Goal: Communication & Community: Ask a question

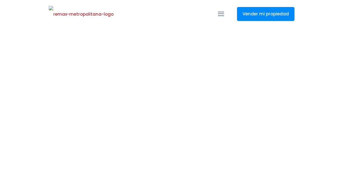
select select
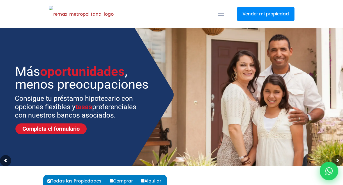
click at [328, 173] on icon at bounding box center [328, 170] width 7 height 7
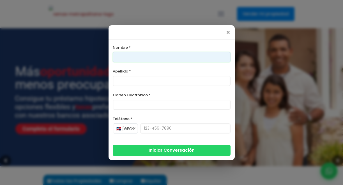
type input "D"
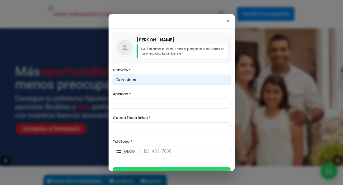
type input "Darquines"
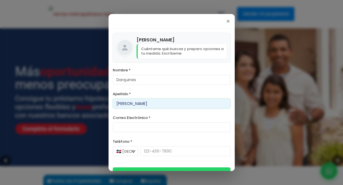
type input "[PERSON_NAME]"
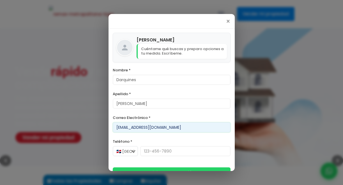
type input "[EMAIL_ADDRESS][DOMAIN_NAME]"
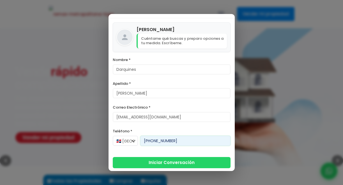
scroll to position [12, 0]
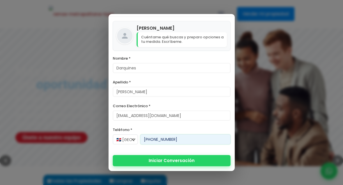
type input "[PHONE_NUMBER]"
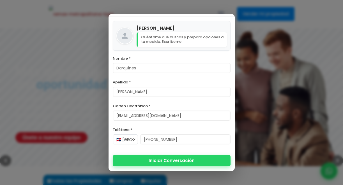
click at [169, 162] on button "Iniciar Conversación" at bounding box center [172, 160] width 118 height 11
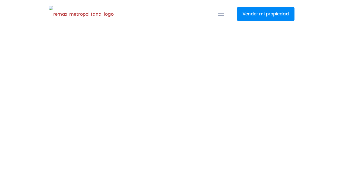
select select
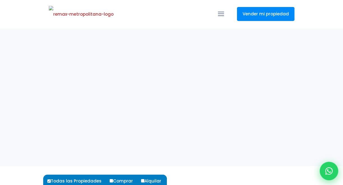
click at [331, 170] on icon at bounding box center [328, 170] width 7 height 7
click at [324, 170] on div at bounding box center [328, 171] width 18 height 18
type input "Darquines"
type input "[PERSON_NAME]"
type input "[EMAIL_ADDRESS][DOMAIN_NAME]"
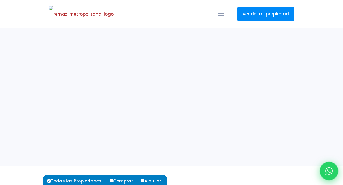
type input "[PHONE_NUMBER]"
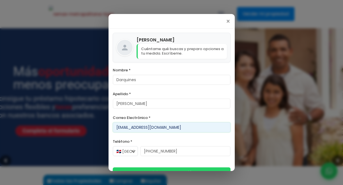
click at [126, 127] on input "[EMAIL_ADDRESS][DOMAIN_NAME]" at bounding box center [172, 127] width 118 height 10
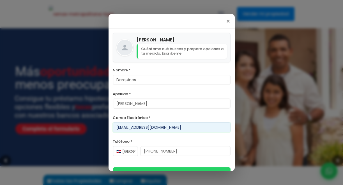
click at [126, 127] on input "[EMAIL_ADDRESS][DOMAIN_NAME]" at bounding box center [172, 127] width 118 height 10
type input "[EMAIL_ADDRESS][DOMAIN_NAME]"
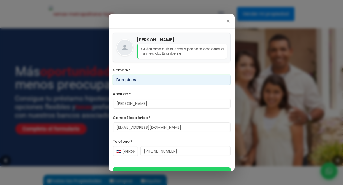
click at [130, 84] on input "Darquines" at bounding box center [172, 80] width 118 height 10
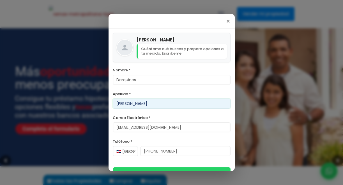
click at [133, 103] on input "[PERSON_NAME]" at bounding box center [172, 104] width 118 height 10
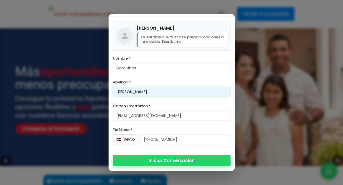
type input "[PERSON_NAME]"
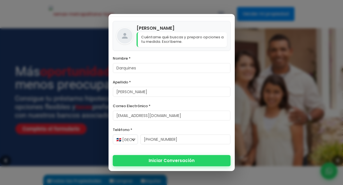
click at [135, 160] on button "Iniciar Conversación" at bounding box center [172, 160] width 118 height 11
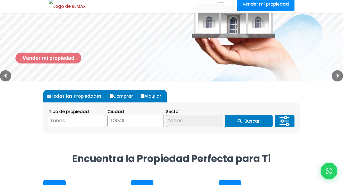
scroll to position [99, 0]
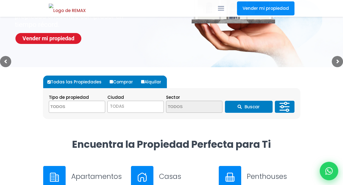
click at [332, 174] on icon at bounding box center [328, 170] width 7 height 7
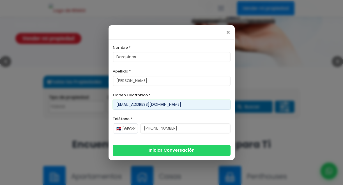
click at [120, 106] on input "[EMAIL_ADDRESS][DOMAIN_NAME]" at bounding box center [172, 105] width 118 height 10
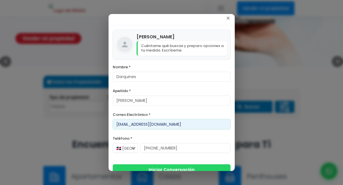
scroll to position [12, 0]
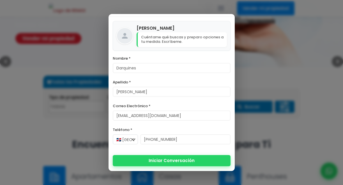
click at [142, 158] on button "Iniciar Conversación" at bounding box center [172, 160] width 118 height 11
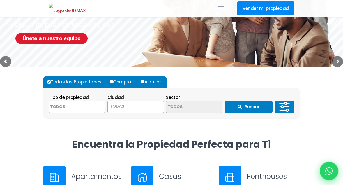
click at [331, 171] on icon at bounding box center [328, 170] width 7 height 7
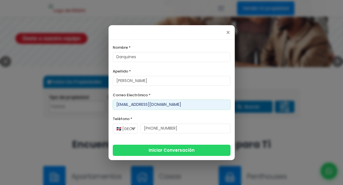
click at [123, 104] on input "[EMAIL_ADDRESS][DOMAIN_NAME]" at bounding box center [172, 105] width 118 height 10
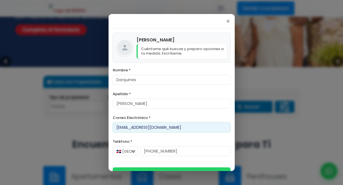
scroll to position [12, 0]
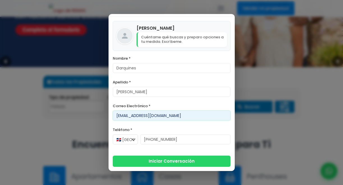
type input "[EMAIL_ADDRESS][DOMAIN_NAME]"
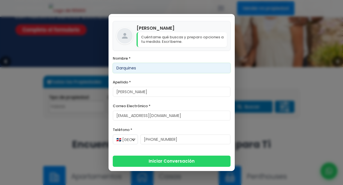
click at [139, 71] on input "Darquines" at bounding box center [172, 68] width 118 height 10
type input "Darquines 112"
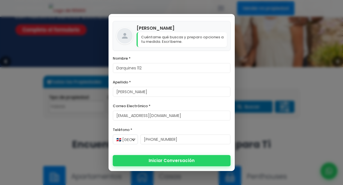
click at [174, 160] on button "Iniciar Conversación" at bounding box center [172, 160] width 118 height 11
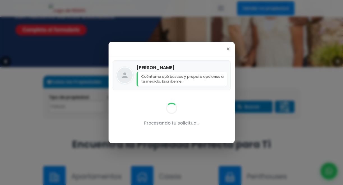
scroll to position [0, 0]
